Goal: Find specific page/section: Find specific page/section

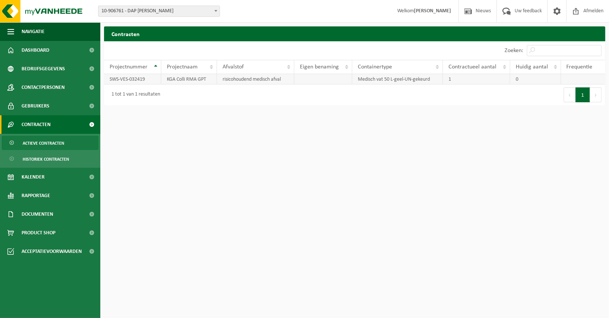
click at [187, 78] on td "KGA Colli RMA GPT" at bounding box center [189, 79] width 56 height 10
click at [53, 169] on link "Kalender" at bounding box center [50, 177] width 100 height 19
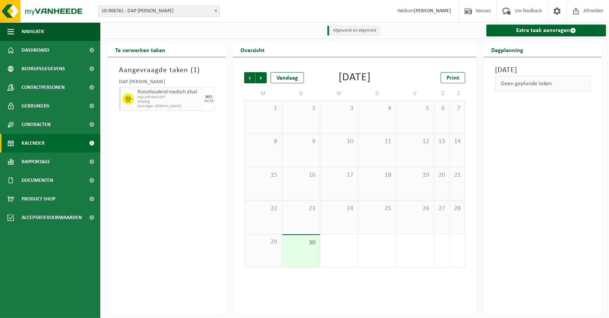
click at [171, 100] on span "Afhaling" at bounding box center [170, 102] width 64 height 4
click at [62, 44] on link "Dashboard" at bounding box center [50, 50] width 100 height 19
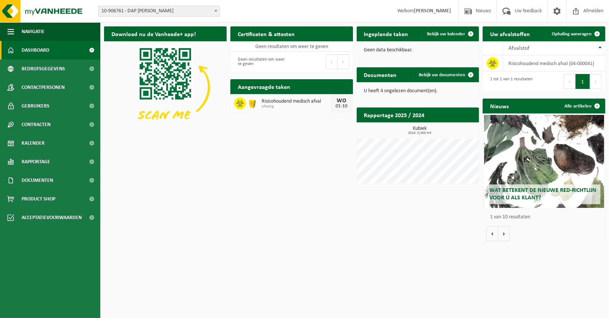
click at [275, 107] on span "Afhaling" at bounding box center [296, 106] width 69 height 4
click at [458, 74] on span "Bekijk uw documenten" at bounding box center [442, 74] width 46 height 5
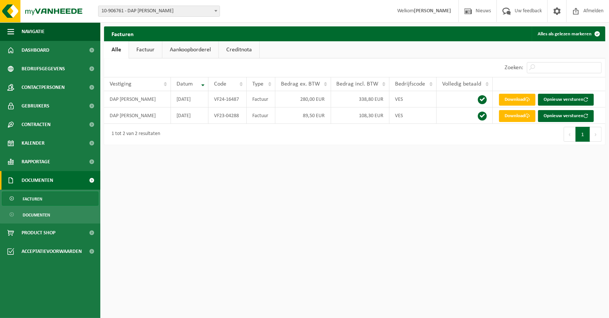
click at [194, 54] on link "Aankoopborderel" at bounding box center [190, 49] width 56 height 17
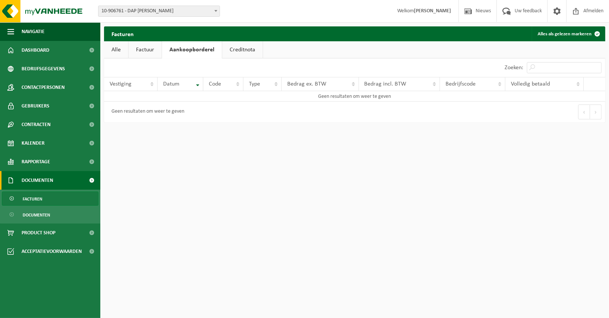
click at [244, 52] on link "Creditnota" at bounding box center [242, 49] width 41 height 17
click at [149, 52] on link "Factuur" at bounding box center [145, 49] width 33 height 17
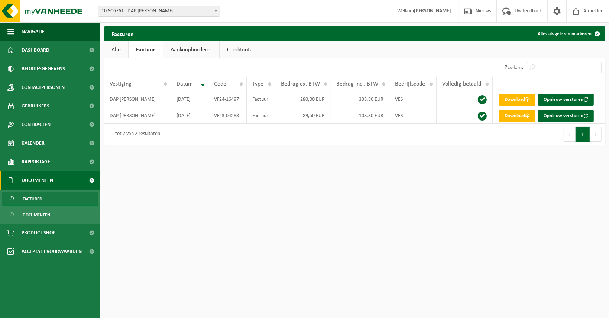
click at [117, 50] on link "Alle" at bounding box center [116, 49] width 24 height 17
click at [151, 50] on link "Factuur" at bounding box center [145, 49] width 33 height 17
